Goal: Navigation & Orientation: Find specific page/section

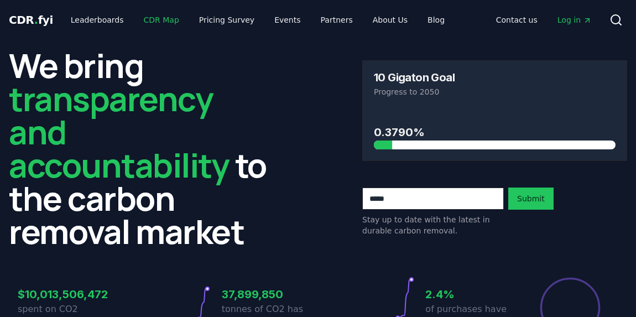
click at [138, 17] on link "CDR Map" at bounding box center [161, 20] width 53 height 20
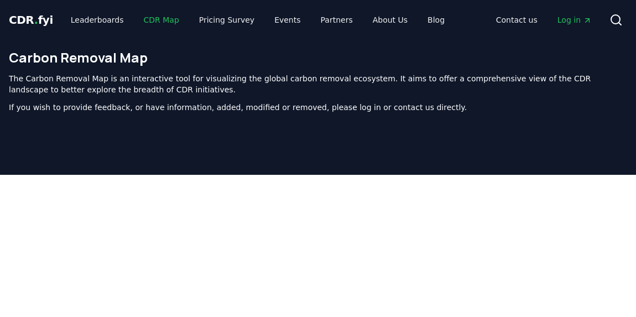
click at [151, 20] on link "CDR Map" at bounding box center [161, 20] width 53 height 20
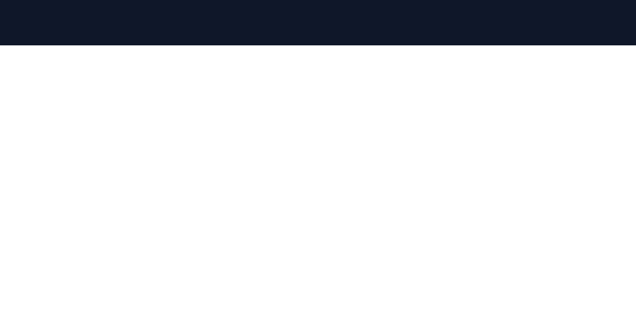
scroll to position [129, 0]
